Goal: Task Accomplishment & Management: Manage account settings

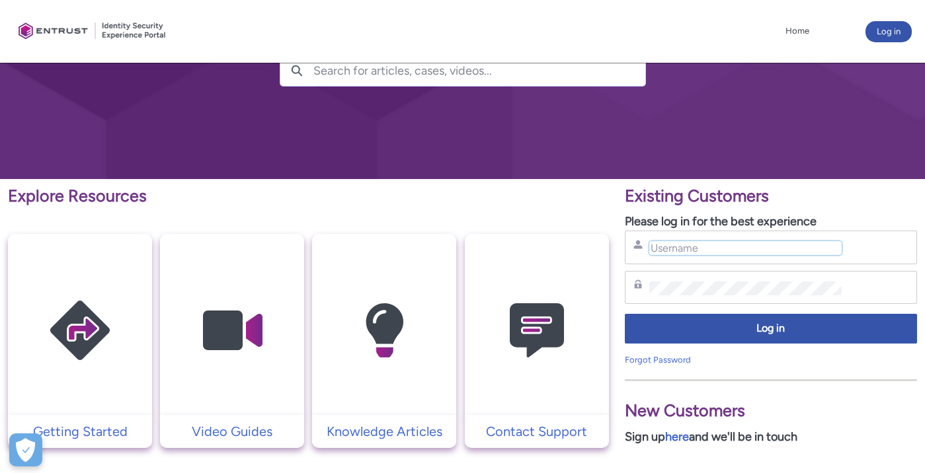
click at [657, 245] on input "Username" at bounding box center [745, 248] width 192 height 14
click at [681, 364] on link "Forgot Password" at bounding box center [658, 360] width 66 height 10
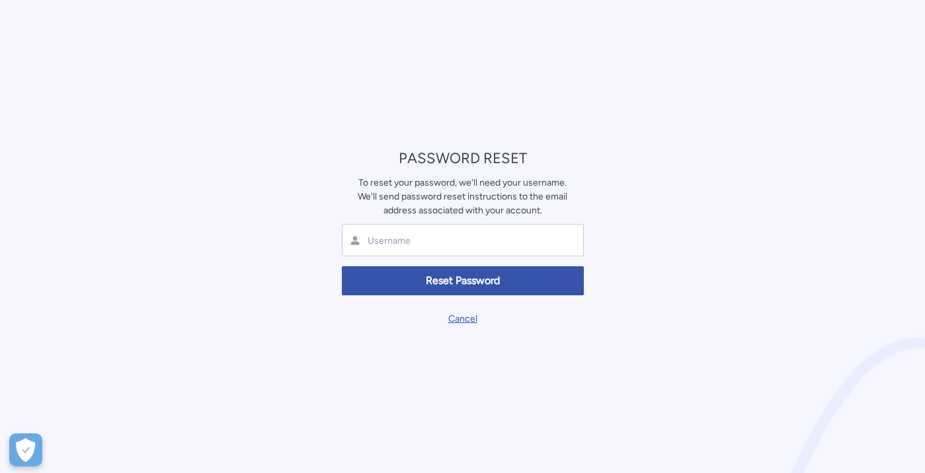
click at [465, 317] on link "Cancel" at bounding box center [462, 318] width 29 height 11
click at [468, 318] on link "Cancel" at bounding box center [462, 318] width 29 height 11
